Goal: Task Accomplishment & Management: Manage account settings

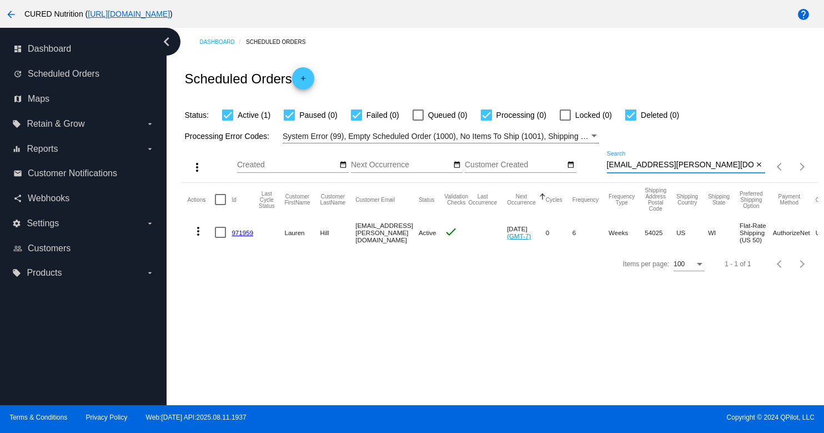
click at [671, 167] on input "[EMAIL_ADDRESS][PERSON_NAME][DOMAIN_NAME]" at bounding box center [680, 164] width 147 height 9
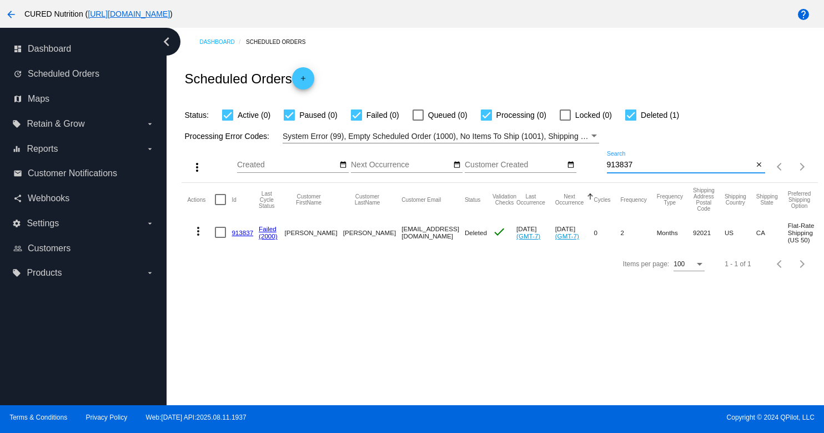
click at [630, 163] on input "913837" at bounding box center [680, 164] width 147 height 9
paste input "859682"
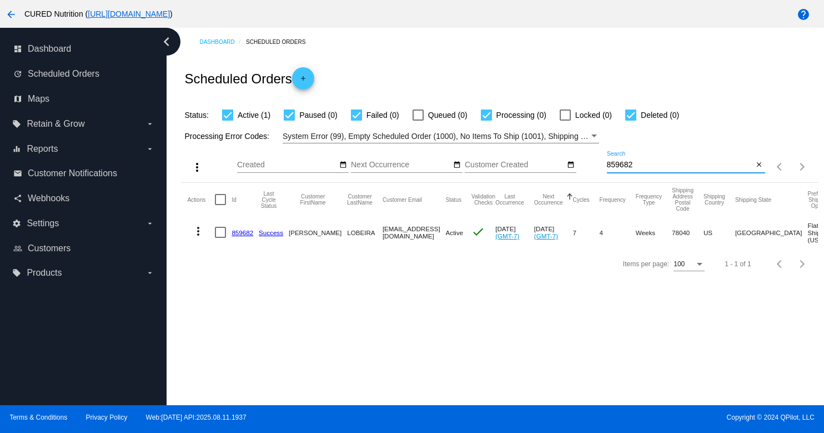
click at [647, 163] on input "859682" at bounding box center [680, 164] width 147 height 9
paste input "90565"
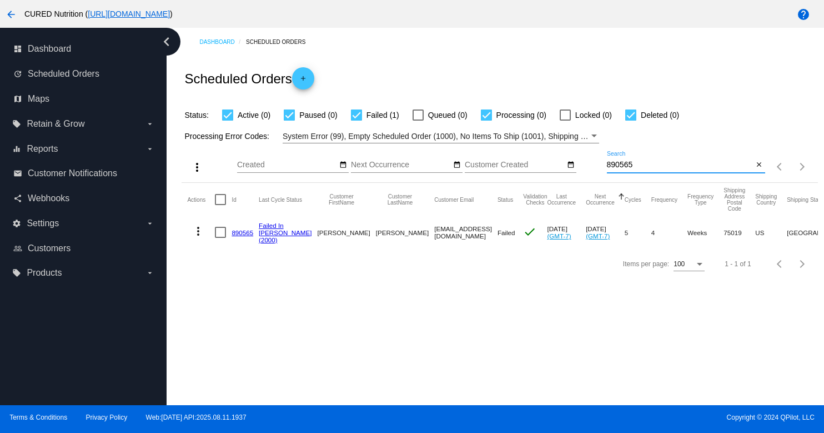
type input "890565"
click at [240, 232] on link "890565" at bounding box center [243, 232] width 22 height 7
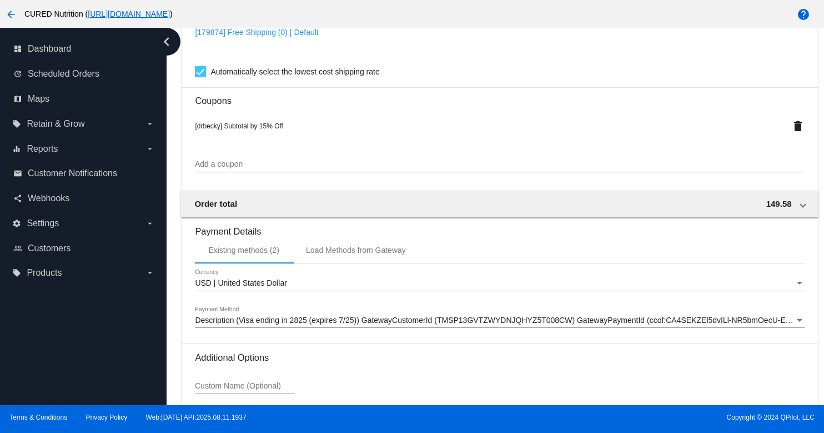
scroll to position [1109, 0]
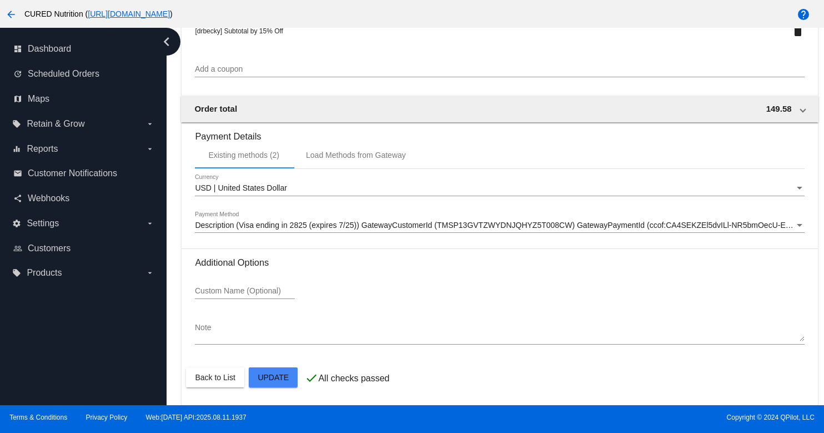
click at [398, 216] on div "Description (Visa ending in 2825 (expires 7/25)) GatewayCustomerId (TMSP13GVTZW…" at bounding box center [499, 222] width 609 height 22
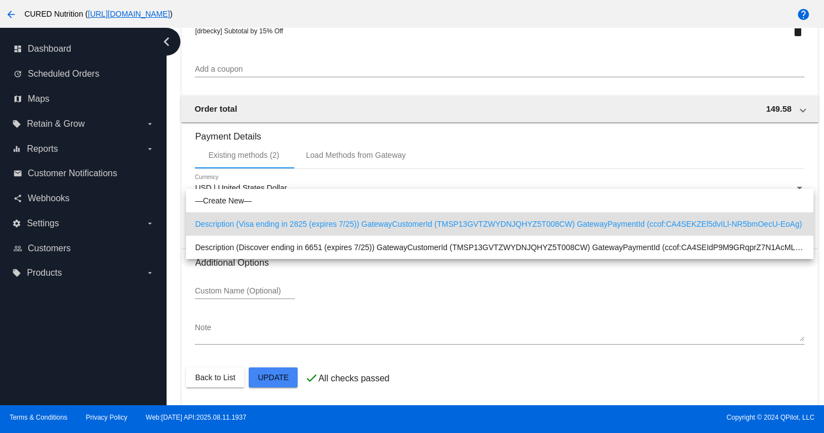
click at [359, 293] on div at bounding box center [412, 216] width 824 height 433
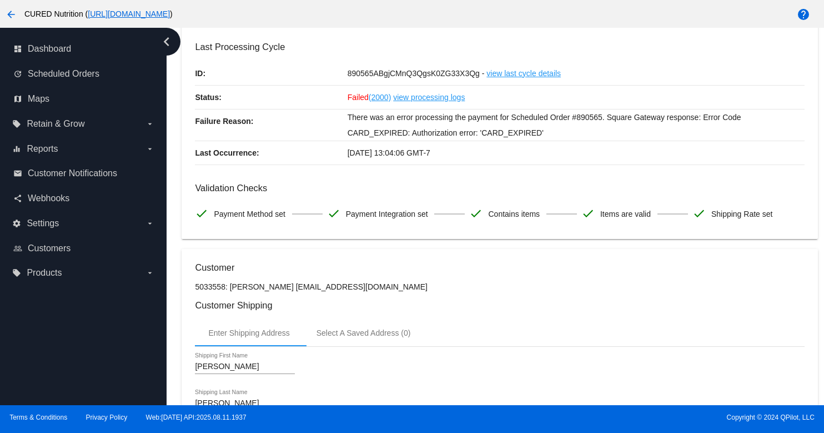
scroll to position [38, 0]
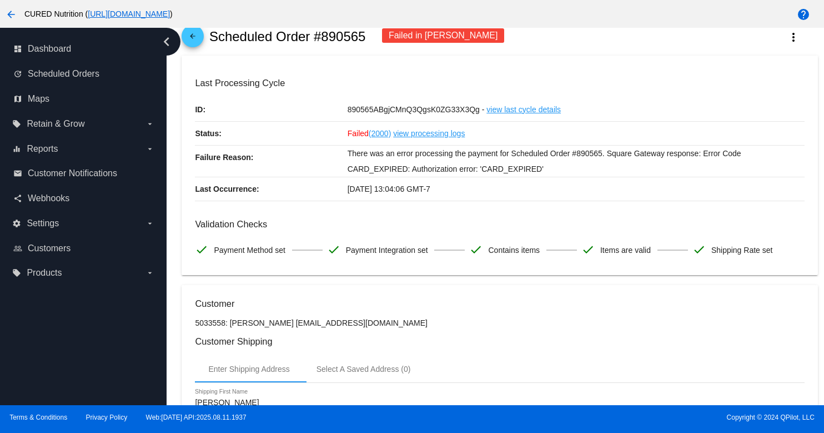
click at [196, 43] on mat-icon "arrow_back" at bounding box center [192, 38] width 13 height 13
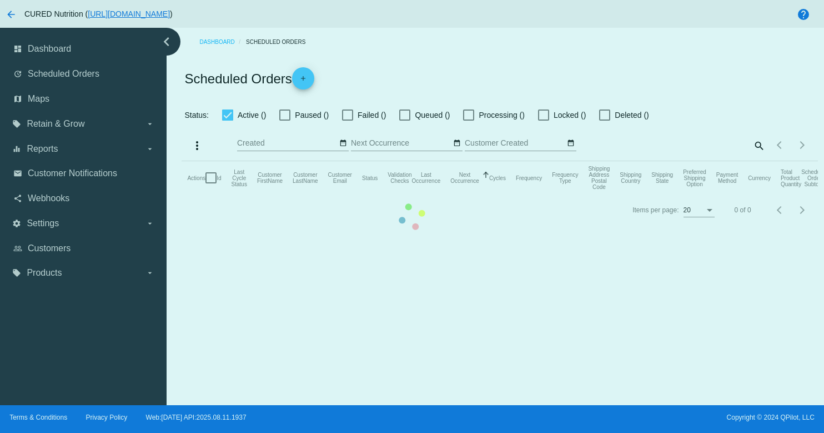
checkbox input "true"
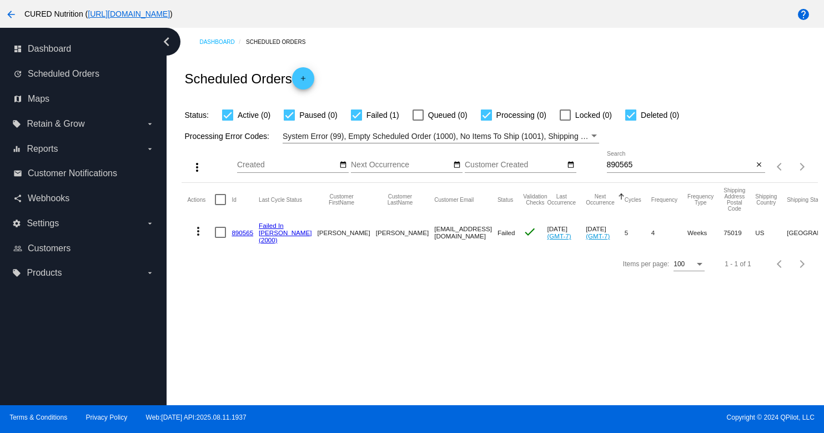
click at [634, 165] on input "890565" at bounding box center [680, 164] width 147 height 9
paste input "944176"
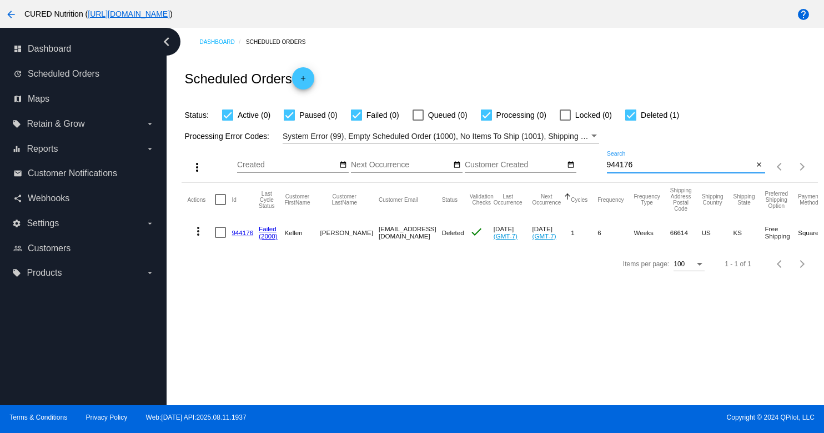
click at [636, 165] on input "944176" at bounding box center [680, 164] width 147 height 9
paste input "817894"
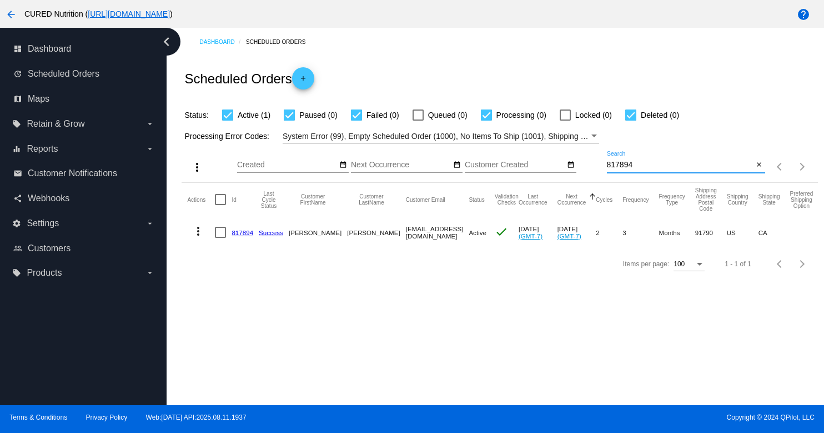
click at [640, 164] on input "817894" at bounding box center [680, 164] width 147 height 9
paste input "69152"
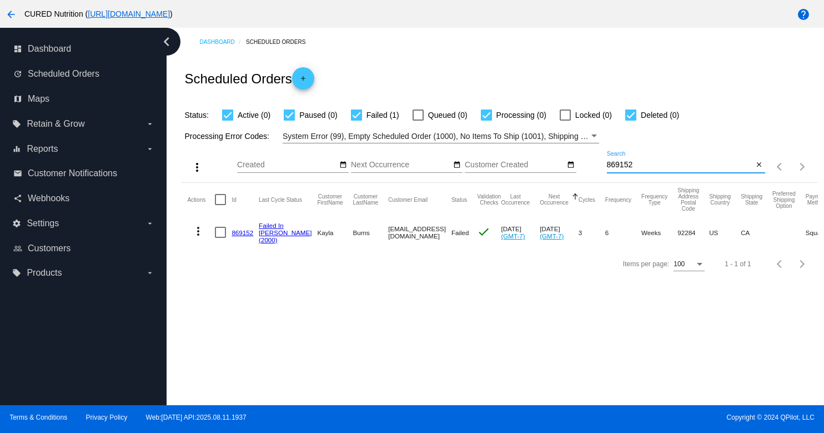
click at [630, 168] on input "869152" at bounding box center [680, 164] width 147 height 9
paste input
click at [647, 167] on input "869152" at bounding box center [680, 164] width 147 height 9
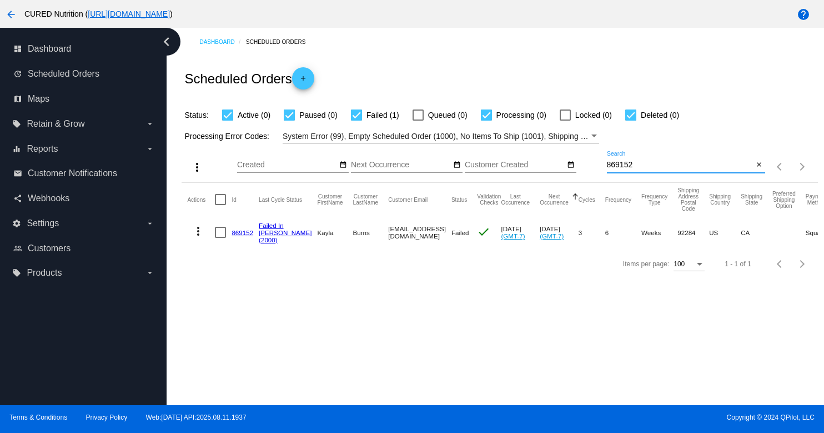
click at [647, 167] on input "869152" at bounding box center [680, 164] width 147 height 9
paste input "9709"
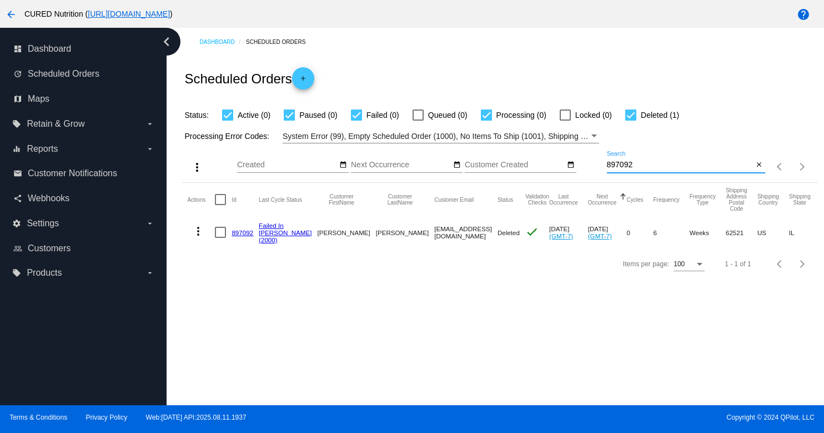
click at [632, 165] on input "897092" at bounding box center [680, 164] width 147 height 9
paste input "06688"
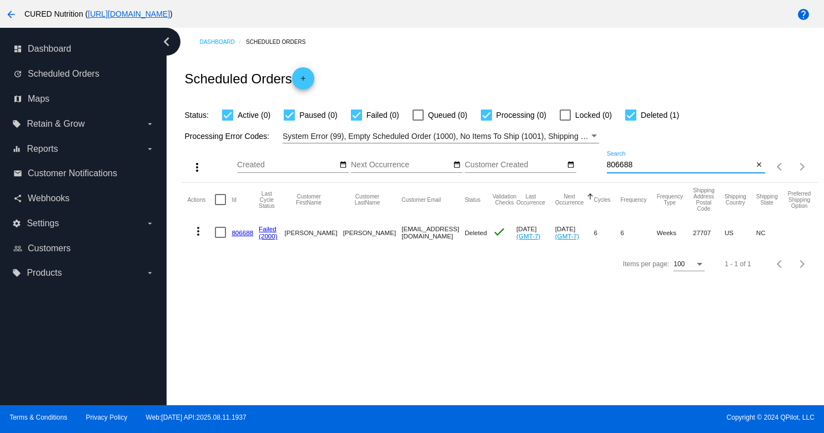
click at [645, 167] on input "806688" at bounding box center [680, 164] width 147 height 9
paste input "97973"
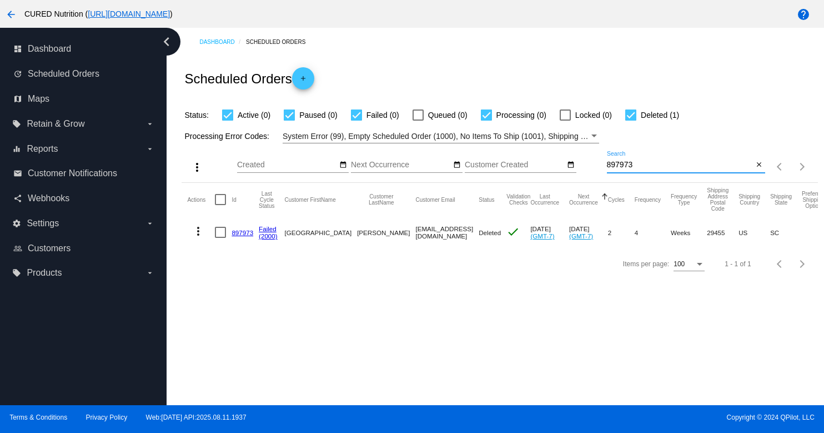
click at [638, 166] on input "897973" at bounding box center [680, 164] width 147 height 9
paste input "63704"
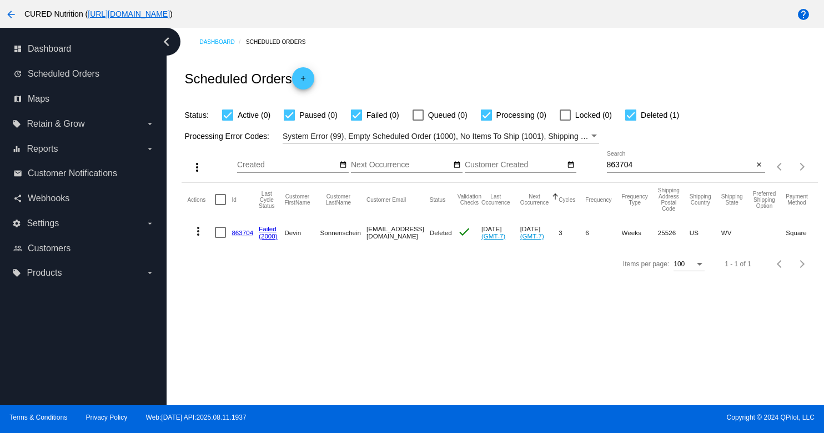
click at [667, 159] on div "863704 Search" at bounding box center [680, 162] width 147 height 22
click at [667, 166] on input "863704" at bounding box center [680, 164] width 147 height 9
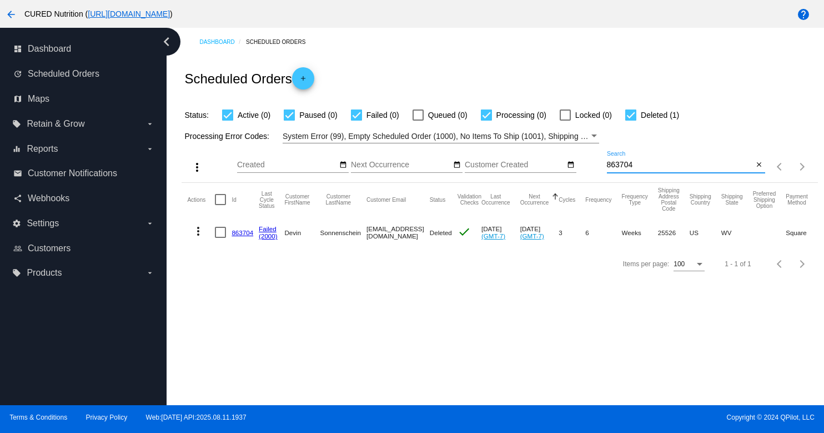
paste input "397558"
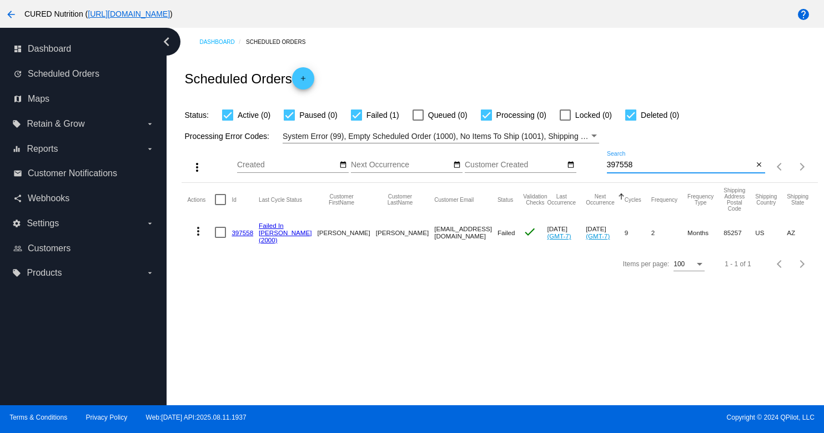
type input "397558"
click at [245, 236] on link "397558" at bounding box center [243, 232] width 22 height 7
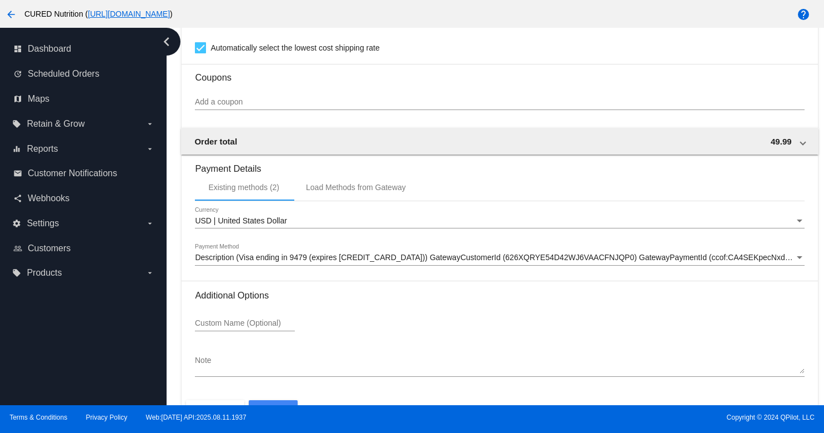
scroll to position [1039, 0]
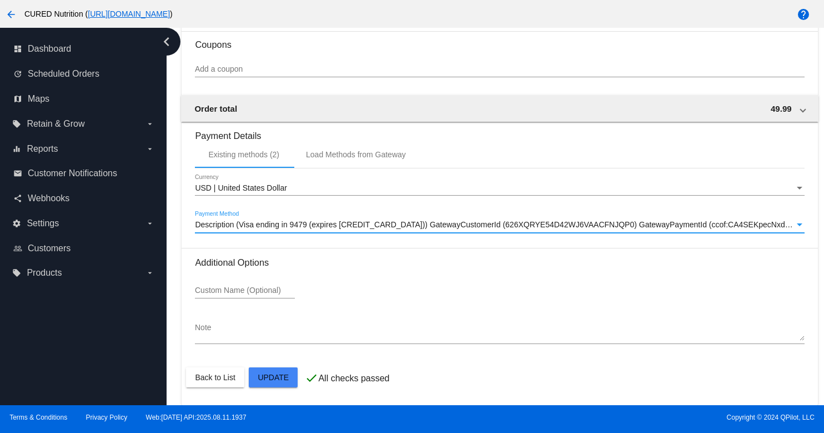
click at [316, 227] on span "Description (Visa ending in 9479 (expires [CREDIT_CARD_DATA])) GatewayCustomerI…" at bounding box center [531, 224] width 672 height 9
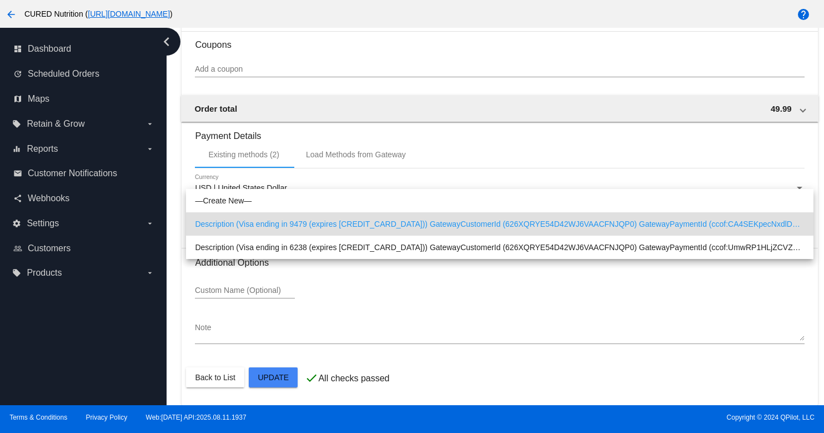
click at [165, 261] on div at bounding box center [412, 216] width 824 height 433
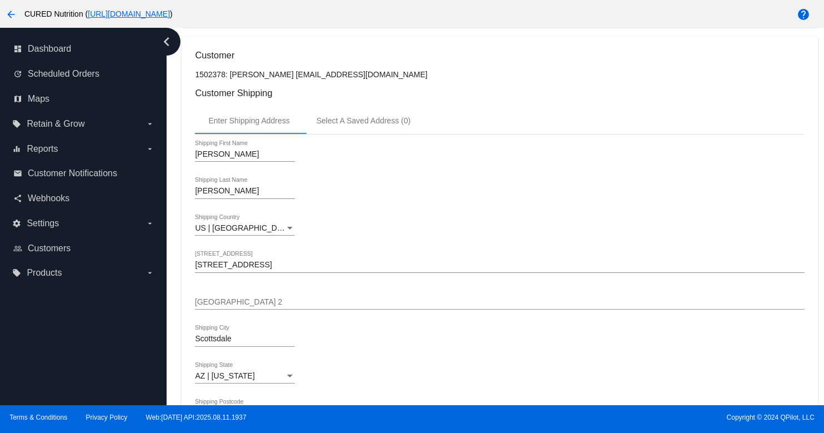
scroll to position [0, 0]
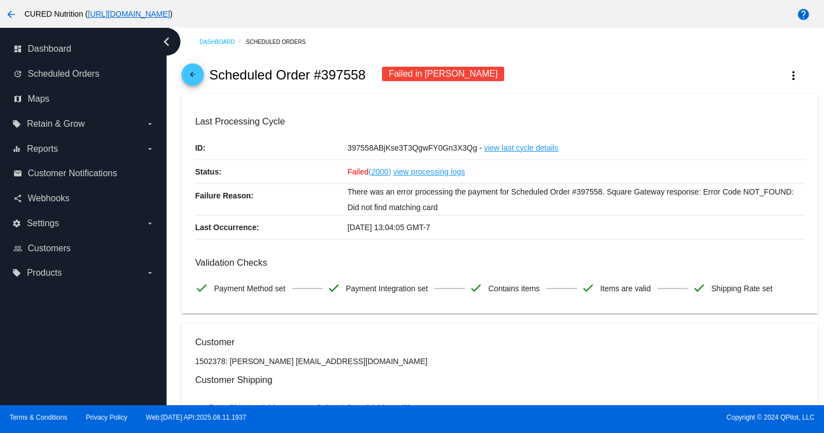
drag, startPoint x: 277, startPoint y: 365, endPoint x: 364, endPoint y: 365, distance: 87.2
click at [364, 365] on p "1502378: [PERSON_NAME] [EMAIL_ADDRESS][DOMAIN_NAME]" at bounding box center [499, 360] width 609 height 9
copy p "[EMAIL_ADDRESS][DOMAIN_NAME]"
click at [796, 76] on mat-icon "more_vert" at bounding box center [793, 75] width 13 height 13
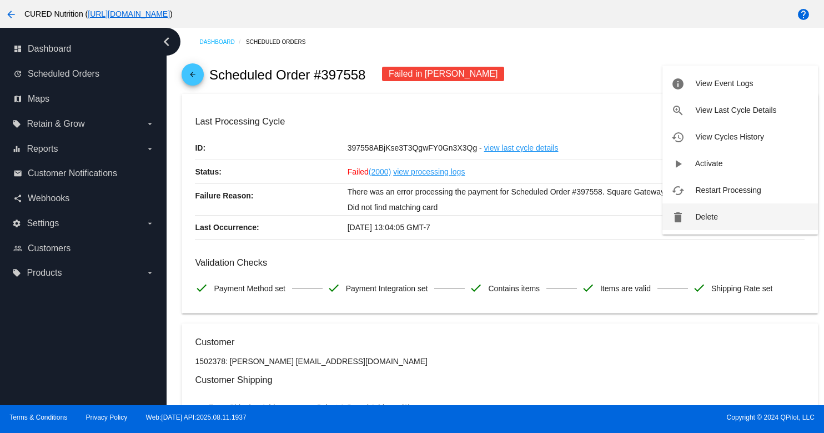
click at [713, 210] on button "delete Delete" at bounding box center [739, 216] width 155 height 27
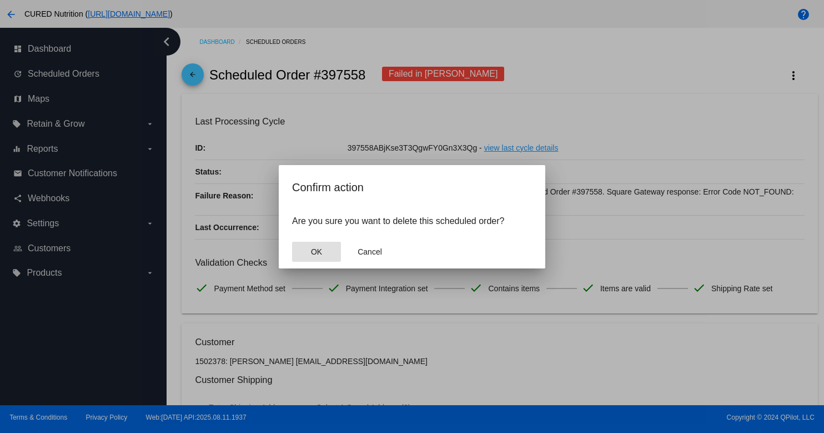
click at [303, 251] on button "OK" at bounding box center [316, 252] width 49 height 20
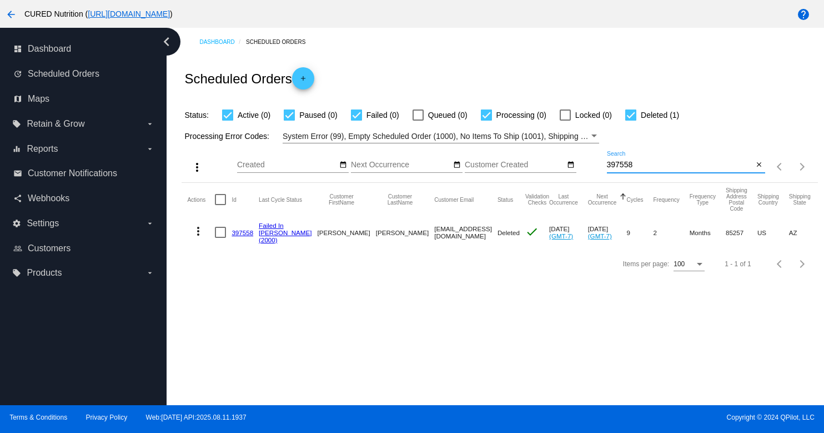
click at [642, 168] on input "397558" at bounding box center [680, 164] width 147 height 9
paste input "938072"
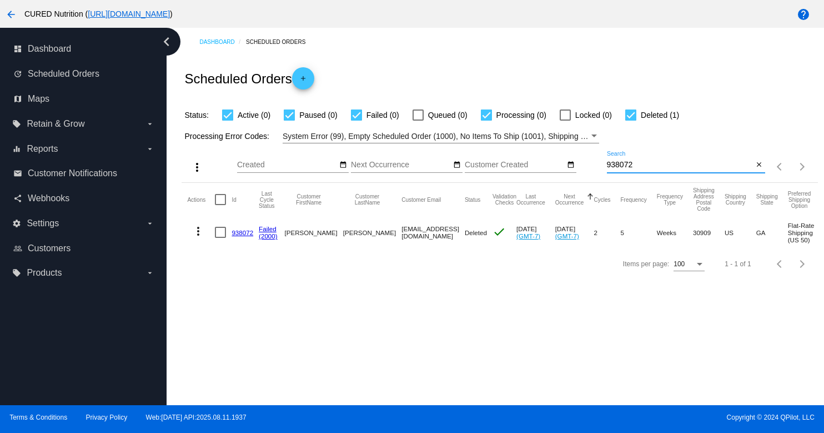
click at [649, 163] on input "938072" at bounding box center [680, 164] width 147 height 9
paste input "76694"
type input "766942"
